Goal: Task Accomplishment & Management: Use online tool/utility

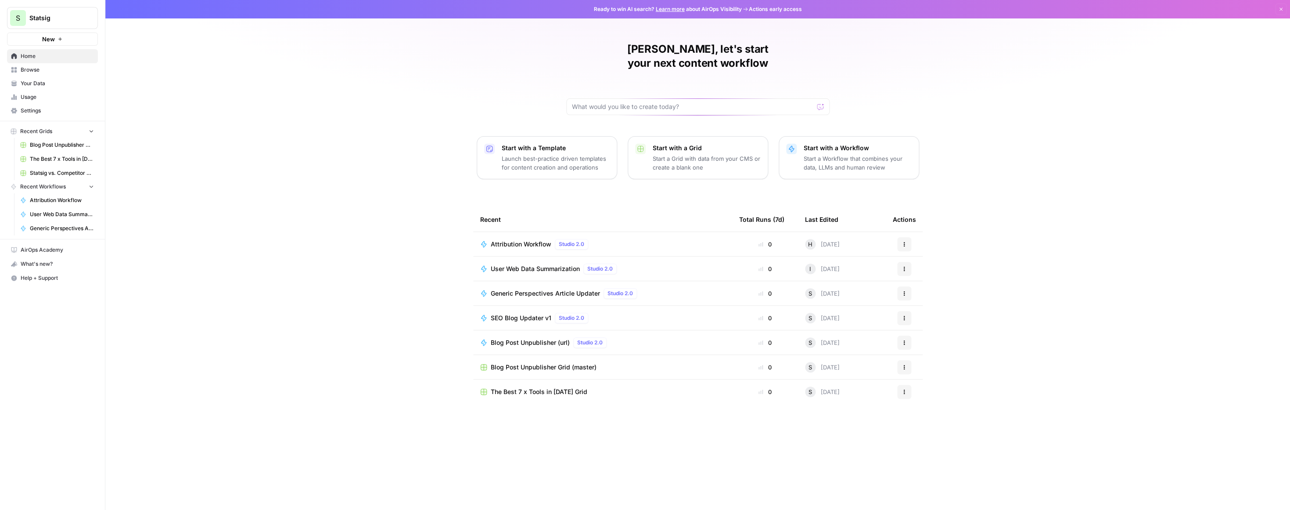
click at [44, 203] on link "Attribution Workflow" at bounding box center [57, 200] width 82 height 14
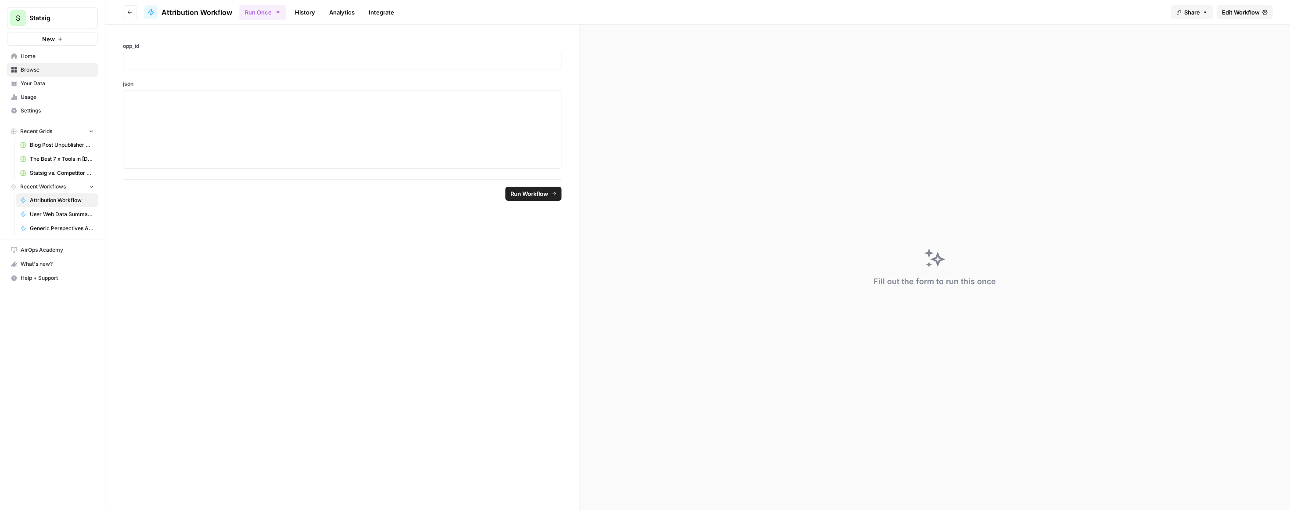
click at [298, 10] on link "History" at bounding box center [305, 12] width 31 height 14
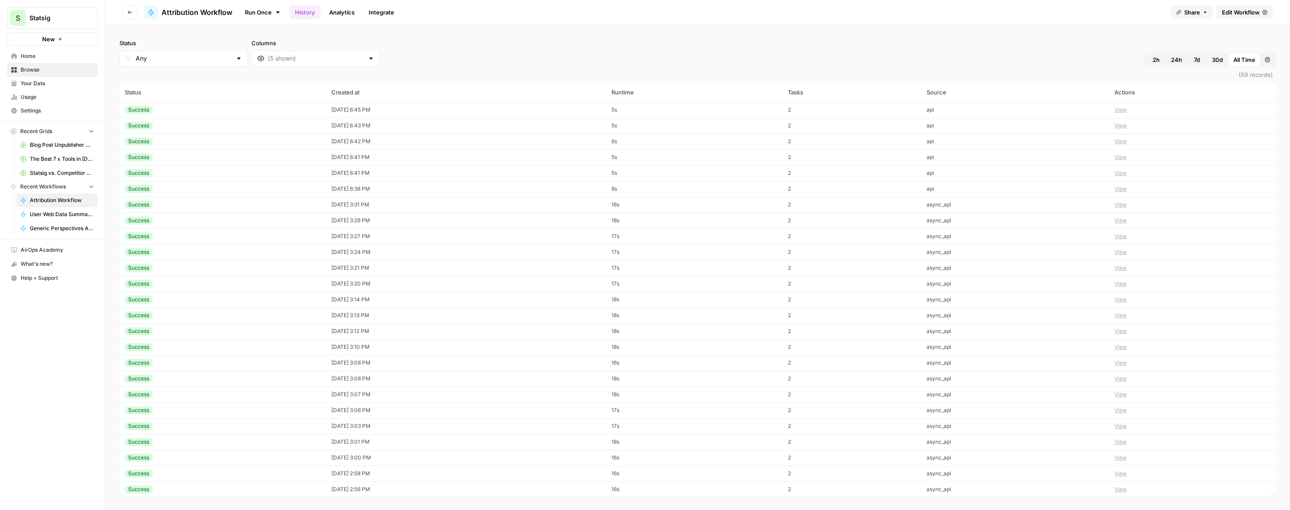
click at [1152, 58] on span "2h" at bounding box center [1155, 59] width 7 height 9
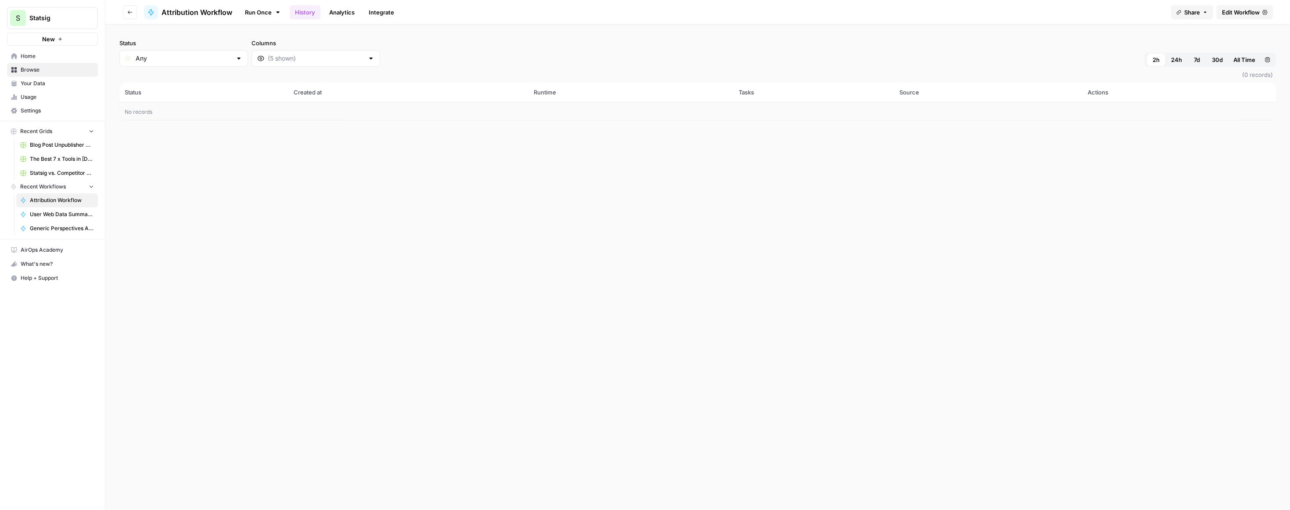
click at [646, 167] on div "Status Any Columns 2h 24h 7d 30d All Time Custom range (0 records) Status Creat…" at bounding box center [697, 267] width 1185 height 485
click at [725, 273] on div "Status Any Columns 2h 24h 7d 30d All Time Custom range (0 records) Status Creat…" at bounding box center [697, 267] width 1185 height 485
click at [1176, 57] on span "24h" at bounding box center [1175, 59] width 11 height 9
click at [699, 138] on div "Status Any Columns 2h 24h 7d 30d All Time Custom range (0 records) Status Creat…" at bounding box center [697, 267] width 1185 height 485
click at [1195, 63] on span "7d" at bounding box center [1196, 59] width 6 height 9
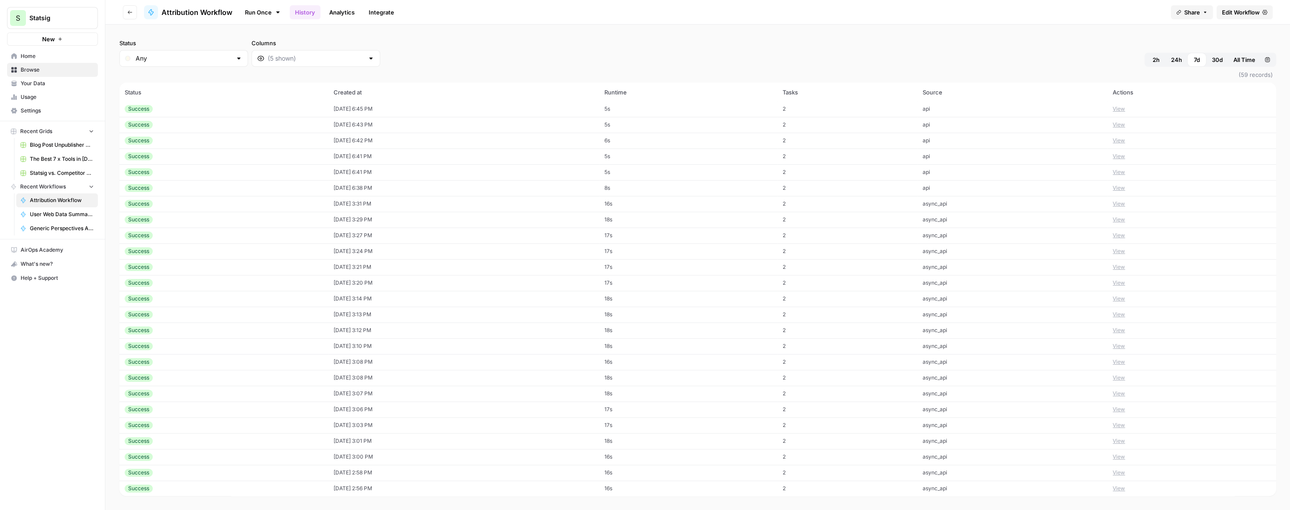
click at [707, 44] on div "Status Any Columns 2h 24h 7d 30d All Time Custom range" at bounding box center [697, 53] width 1156 height 28
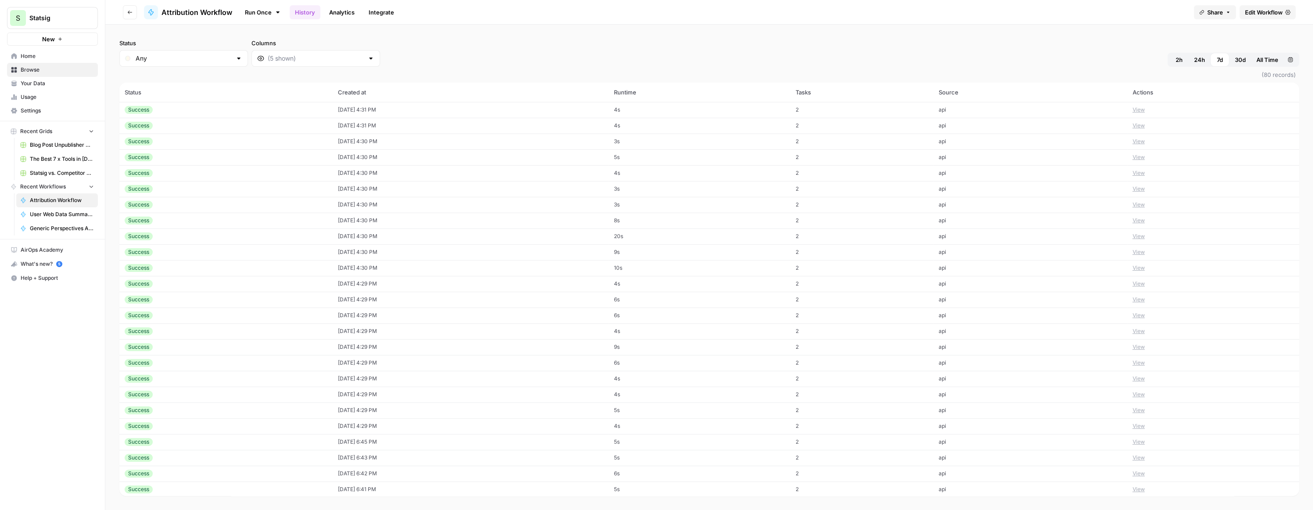
click at [211, 9] on span "Attribution Workflow" at bounding box center [197, 12] width 71 height 11
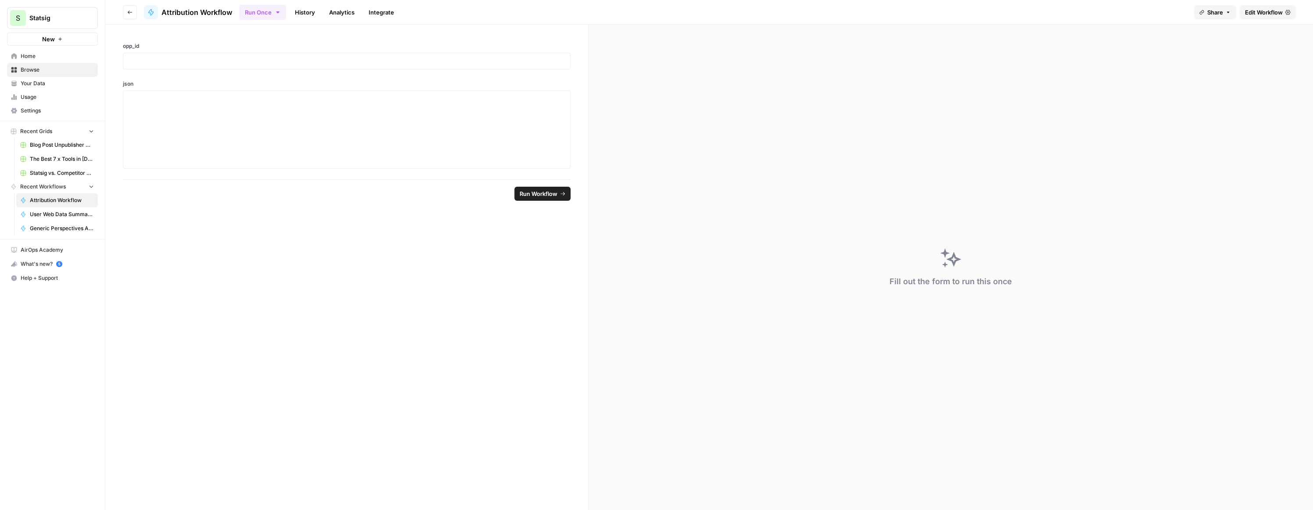
click at [1026, 10] on span "Edit Workflow" at bounding box center [1264, 12] width 38 height 9
